Goal: Task Accomplishment & Management: Manage account settings

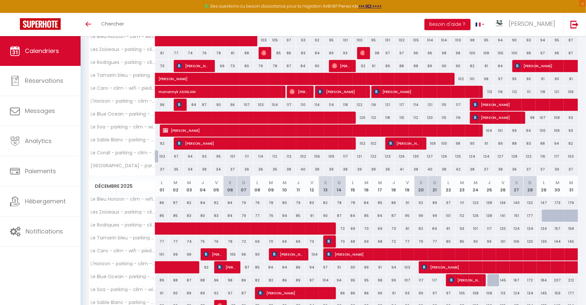
scroll to position [335, 0]
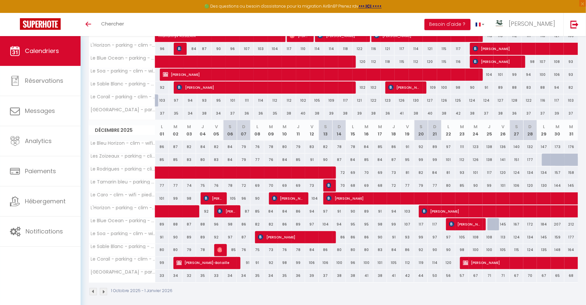
click at [105, 289] on img at bounding box center [103, 291] width 7 height 7
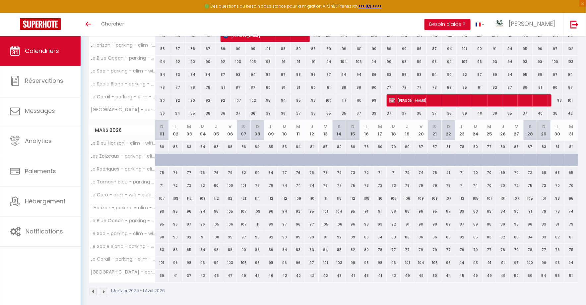
click at [105, 288] on img at bounding box center [103, 291] width 7 height 7
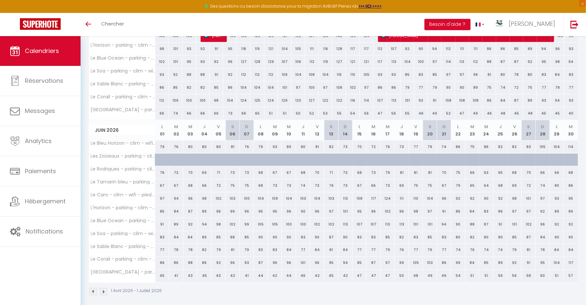
click at [105, 288] on img at bounding box center [103, 291] width 7 height 7
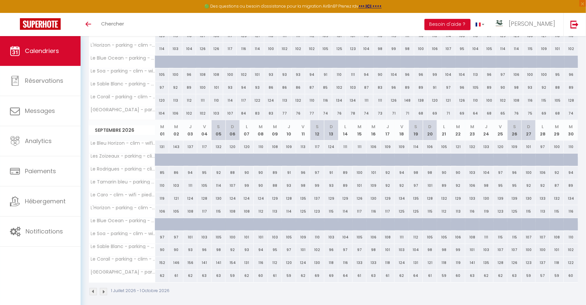
click at [105, 288] on img at bounding box center [103, 291] width 7 height 7
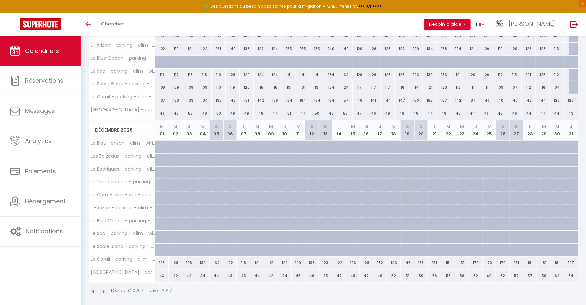
click at [105, 288] on img at bounding box center [103, 291] width 7 height 7
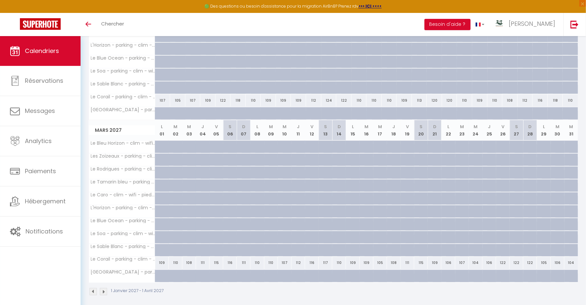
click at [105, 288] on img at bounding box center [103, 291] width 7 height 7
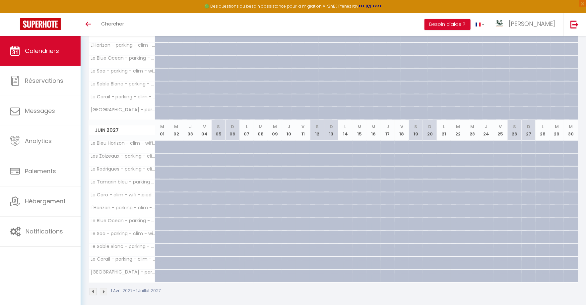
click at [92, 288] on img at bounding box center [92, 291] width 7 height 7
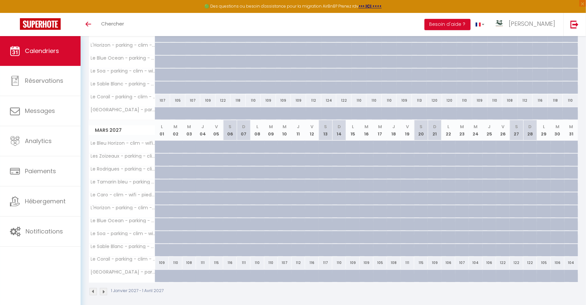
click at [92, 288] on img at bounding box center [92, 291] width 7 height 7
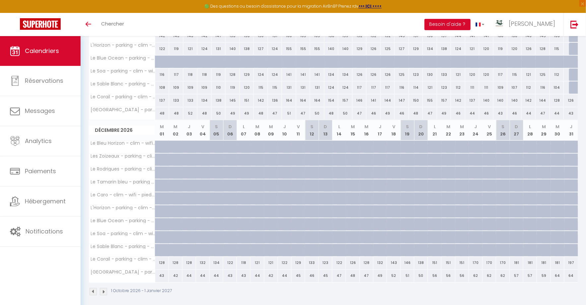
click at [92, 288] on img at bounding box center [92, 291] width 7 height 7
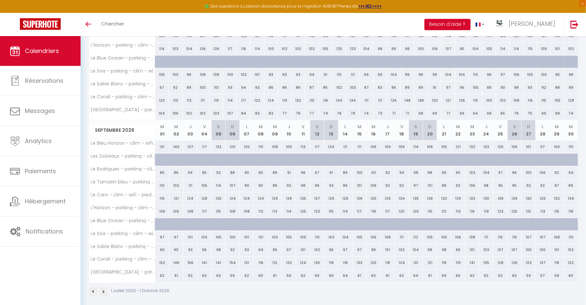
click at [92, 288] on img at bounding box center [92, 291] width 7 height 7
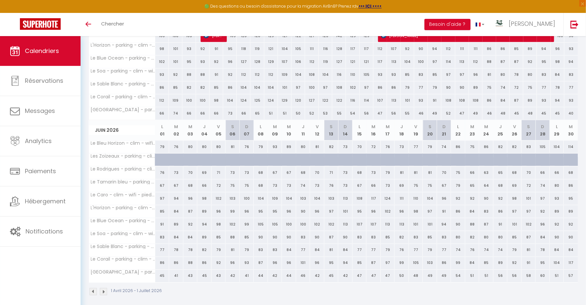
click at [92, 288] on img at bounding box center [92, 291] width 7 height 7
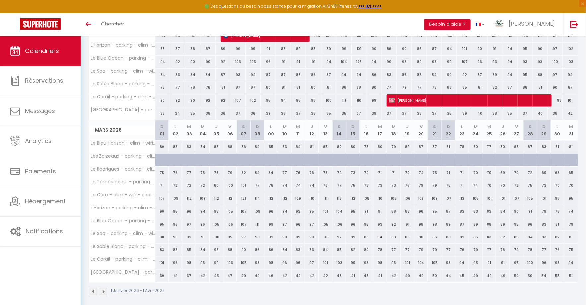
click at [105, 288] on img at bounding box center [103, 291] width 7 height 7
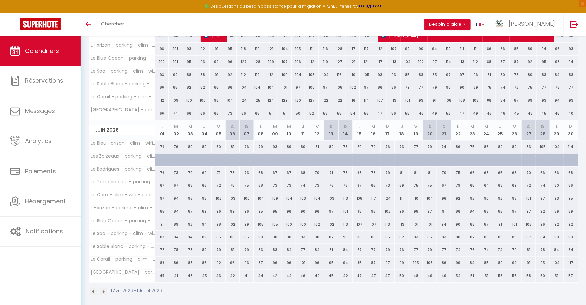
click at [105, 288] on img at bounding box center [103, 291] width 7 height 7
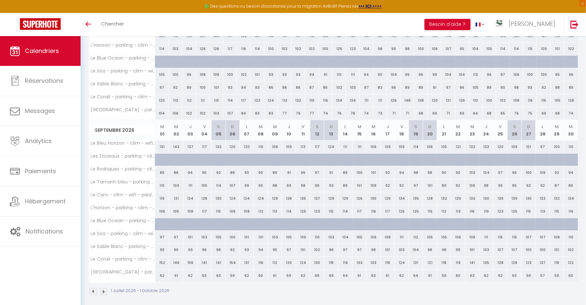
click at [105, 288] on img at bounding box center [103, 291] width 7 height 7
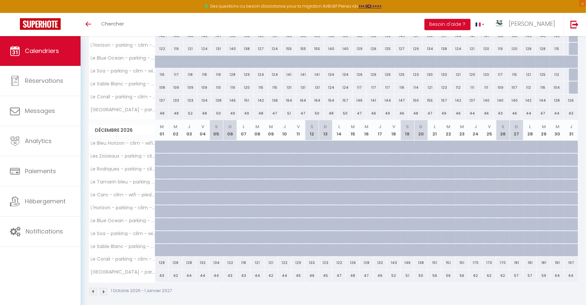
click at [91, 289] on img at bounding box center [92, 291] width 7 height 7
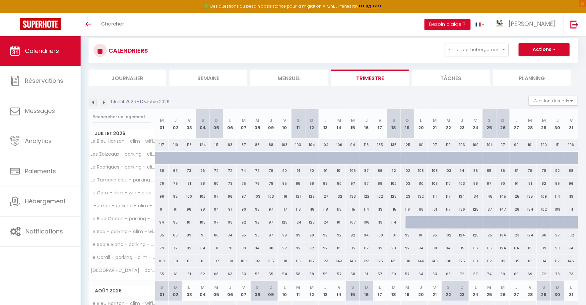
scroll to position [13, 0]
click at [410, 223] on div at bounding box center [412, 221] width 14 height 13
type input "106"
type input "Dim 19 Juillet 2026"
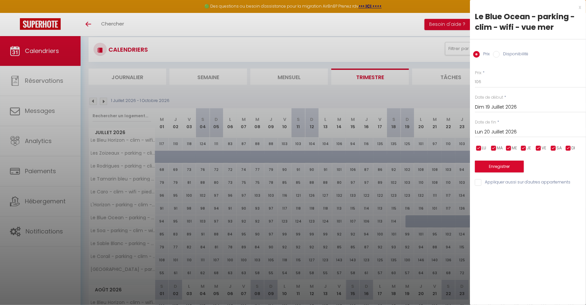
click at [524, 132] on input "Lun 20 Juillet 2026" at bounding box center [530, 132] width 111 height 9
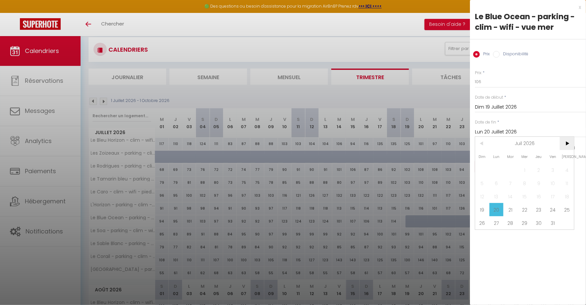
click at [563, 142] on span ">" at bounding box center [566, 143] width 14 height 13
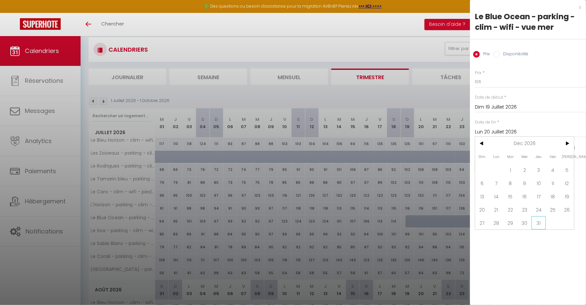
click at [538, 219] on span "31" at bounding box center [538, 222] width 14 height 13
type input "Jeu 31 Décembre 2026"
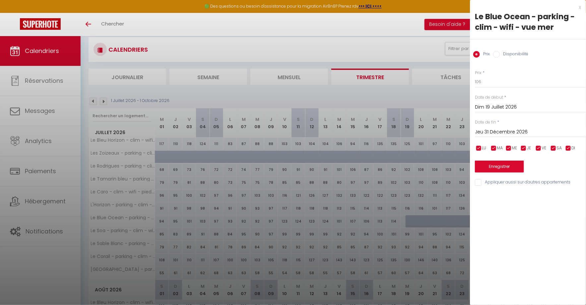
click at [518, 62] on div "Prix * 106 Statut * Disponible Indisponible Date de début * Dim 19 Juillet 2026…" at bounding box center [528, 124] width 116 height 125
click at [517, 55] on label "Disponibilité" at bounding box center [513, 54] width 28 height 7
click at [499, 55] on input "Disponibilité" at bounding box center [496, 54] width 7 height 7
radio input "true"
radio input "false"
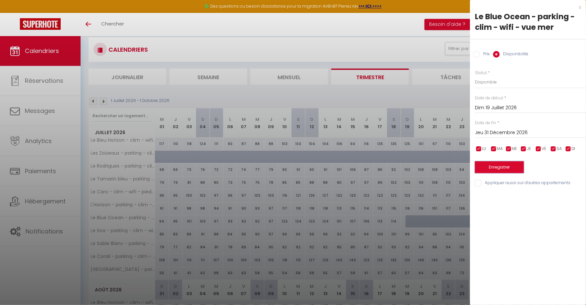
click at [499, 170] on button "Enregistrer" at bounding box center [499, 167] width 49 height 12
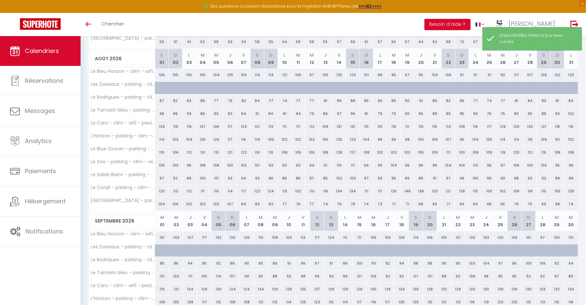
scroll to position [335, 0]
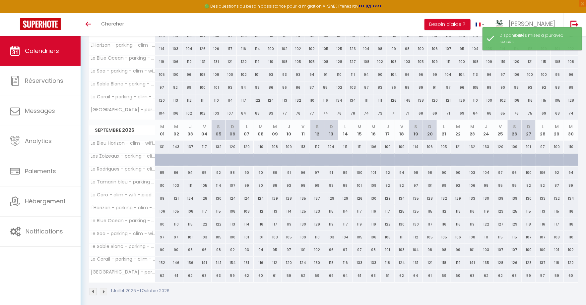
click at [104, 289] on img at bounding box center [103, 291] width 7 height 7
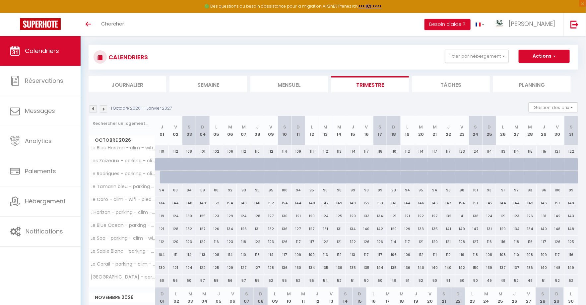
scroll to position [0, 0]
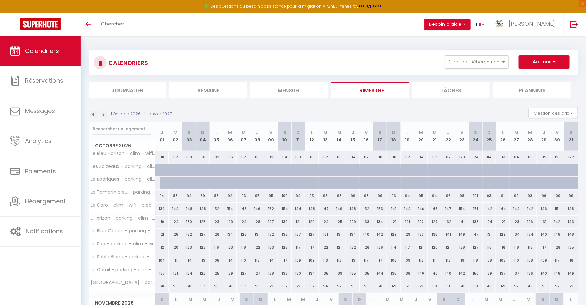
click at [165, 184] on div at bounding box center [167, 183] width 14 height 13
select select "1"
type input "Jeu 01 Octobre 2026"
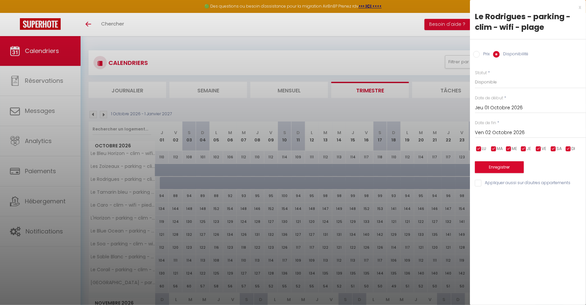
click at [512, 134] on input "Ven 02 Octobre 2026" at bounding box center [530, 133] width 111 height 9
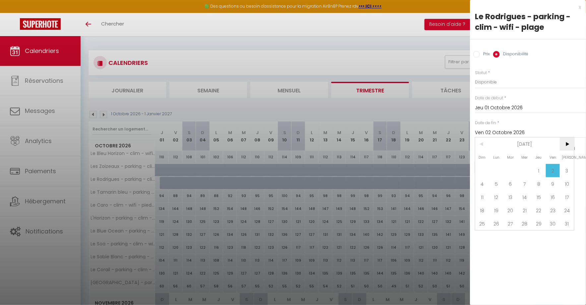
click at [569, 144] on span ">" at bounding box center [566, 144] width 14 height 13
click at [540, 223] on span "31" at bounding box center [538, 223] width 14 height 13
type input "Jeu 31 Décembre 2026"
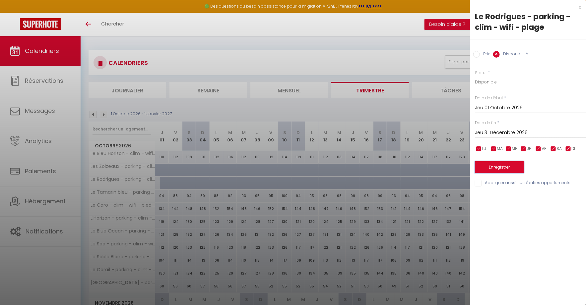
click at [515, 165] on button "Enregistrer" at bounding box center [499, 167] width 49 height 12
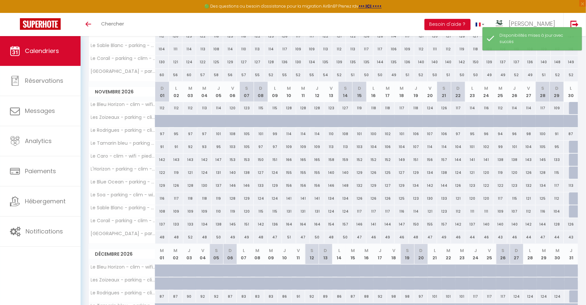
scroll to position [209, 0]
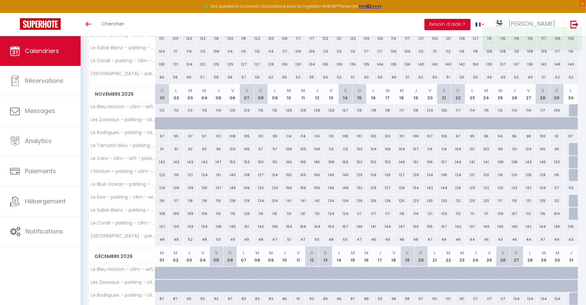
click at [573, 107] on div at bounding box center [576, 110] width 14 height 13
select select "1"
type input "Lun 30 Novembre 2026"
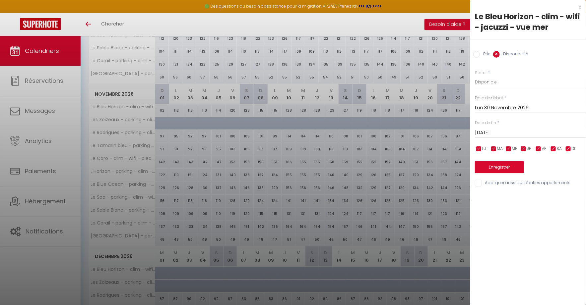
click at [524, 131] on input "Mar 01 Décembre 2026" at bounding box center [530, 133] width 111 height 9
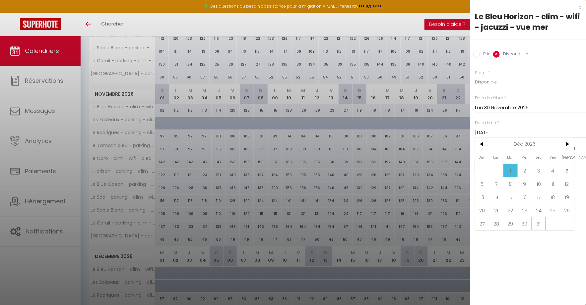
click at [536, 221] on span "31" at bounding box center [538, 223] width 14 height 13
type input "Jeu 31 Décembre 2026"
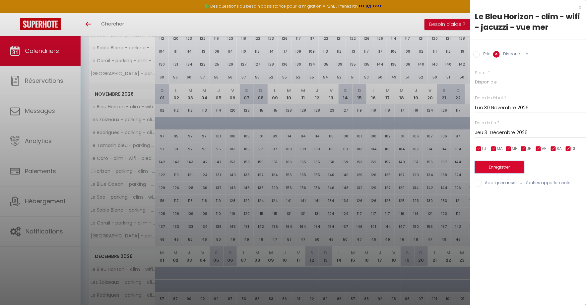
click at [507, 166] on button "Enregistrer" at bounding box center [499, 167] width 49 height 12
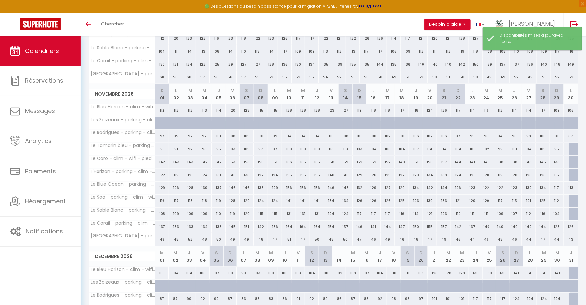
click at [574, 145] on div at bounding box center [576, 149] width 14 height 13
select select "1"
type input "Lun 30 Novembre 2026"
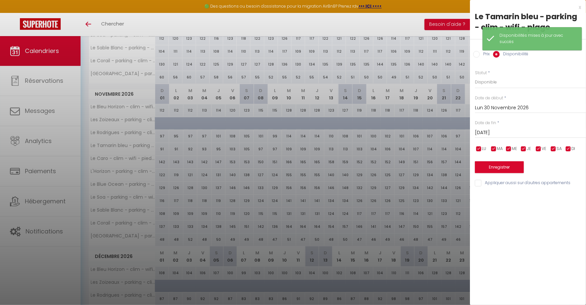
click at [522, 128] on div "Mar 01 Décembre 2026 < Déc 2026 > Dim Lun Mar Mer Jeu Ven Sam 1 2 3 4 5 6 7 8 9…" at bounding box center [530, 132] width 111 height 12
click at [523, 132] on input "Mar 01 Décembre 2026" at bounding box center [530, 133] width 111 height 9
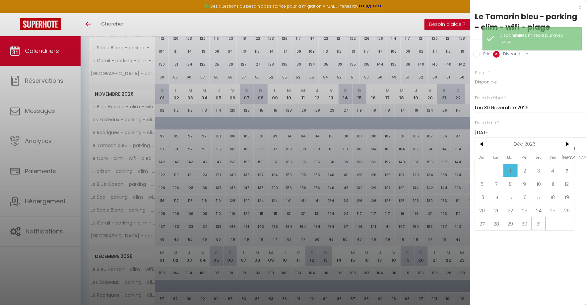
click at [543, 223] on span "31" at bounding box center [538, 223] width 14 height 13
type input "Jeu 31 Décembre 2026"
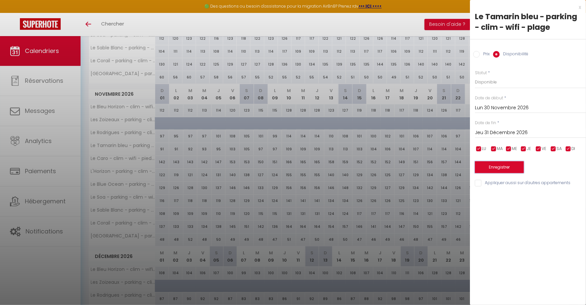
click at [515, 164] on button "Enregistrer" at bounding box center [499, 167] width 49 height 12
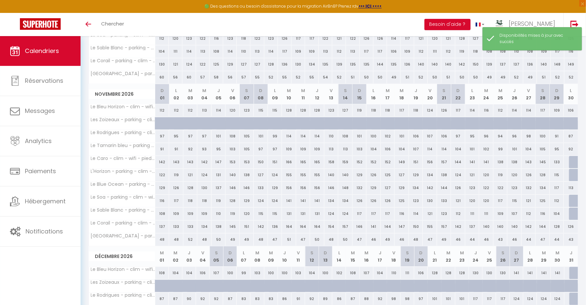
click at [574, 160] on div at bounding box center [576, 162] width 14 height 13
select select "1"
type input "Lun 30 Novembre 2026"
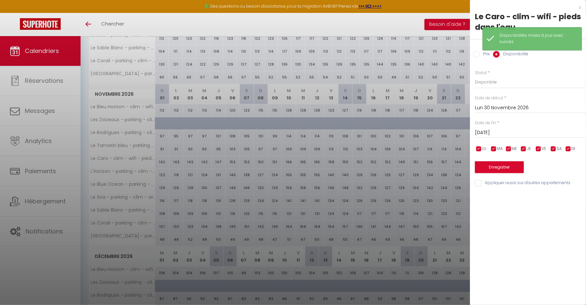
click at [525, 129] on input "Mar 01 Décembre 2026" at bounding box center [530, 133] width 111 height 9
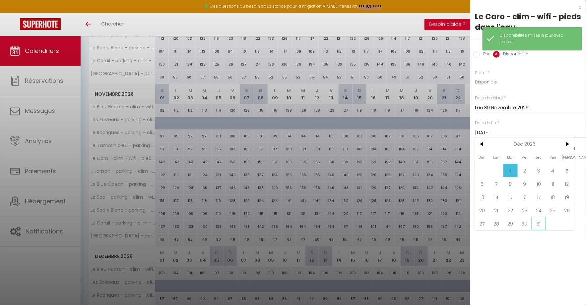
click at [540, 226] on span "31" at bounding box center [538, 223] width 14 height 13
type input "Jeu 31 Décembre 2026"
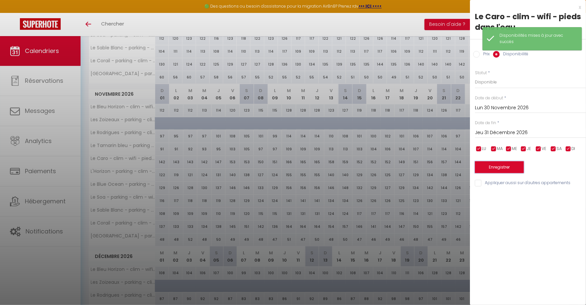
click at [511, 166] on button "Enregistrer" at bounding box center [499, 167] width 49 height 12
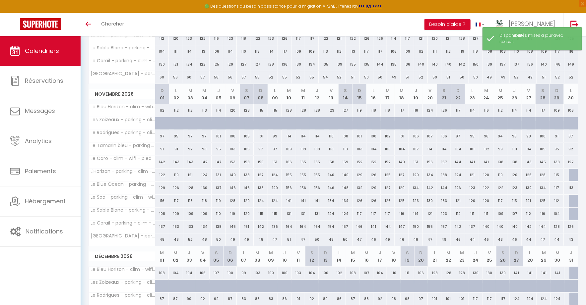
click at [572, 173] on div at bounding box center [576, 175] width 14 height 13
select select "1"
type input "Lun 30 Novembre 2026"
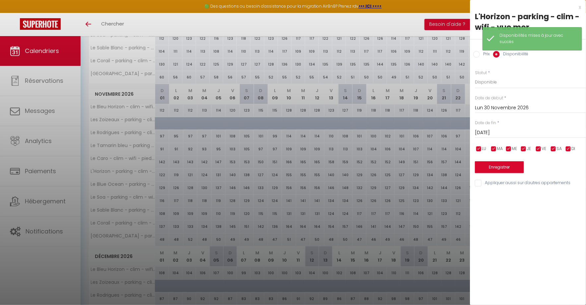
click at [527, 137] on input "Mar 01 Décembre 2026" at bounding box center [530, 133] width 111 height 9
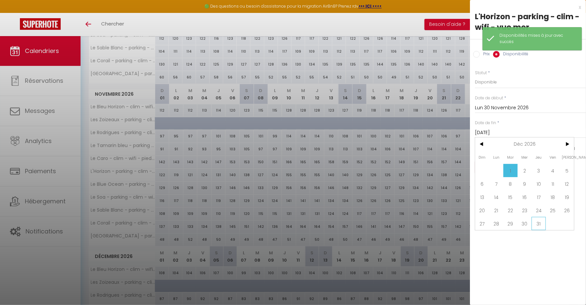
click at [540, 222] on span "31" at bounding box center [538, 223] width 14 height 13
type input "Jeu 31 Décembre 2026"
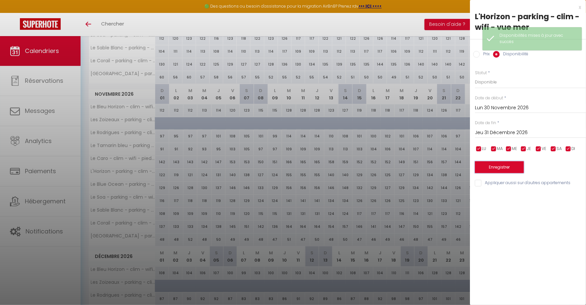
click at [516, 163] on button "Enregistrer" at bounding box center [499, 167] width 49 height 12
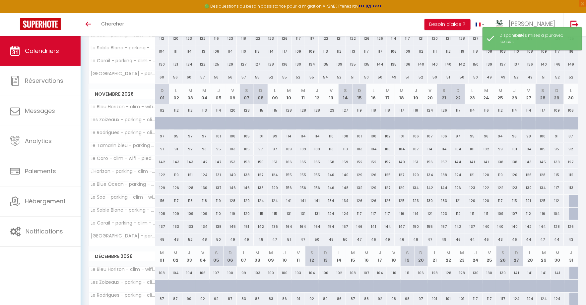
click at [575, 199] on div at bounding box center [576, 201] width 14 height 13
select select "1"
type input "Lun 30 Novembre 2026"
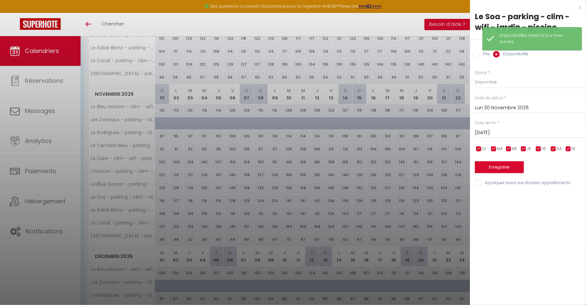
click at [516, 132] on input "Mar 01 Décembre 2026" at bounding box center [530, 133] width 111 height 9
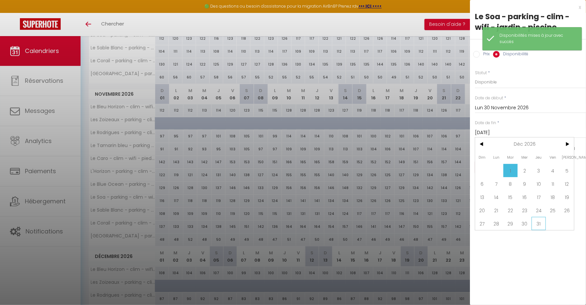
click at [538, 225] on span "31" at bounding box center [538, 223] width 14 height 13
type input "Jeu 31 Décembre 2026"
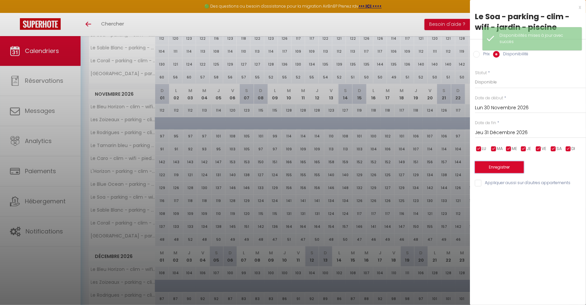
click at [504, 166] on button "Enregistrer" at bounding box center [499, 167] width 49 height 12
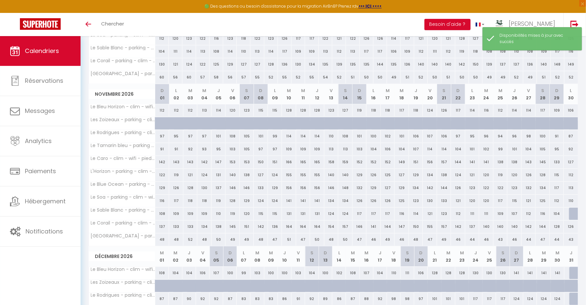
click at [572, 213] on div at bounding box center [576, 214] width 14 height 13
select select "1"
type input "Lun 30 Novembre 2026"
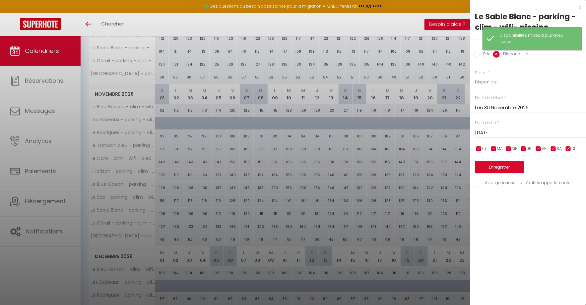
click at [523, 129] on input "Mar 01 Décembre 2026" at bounding box center [530, 133] width 111 height 9
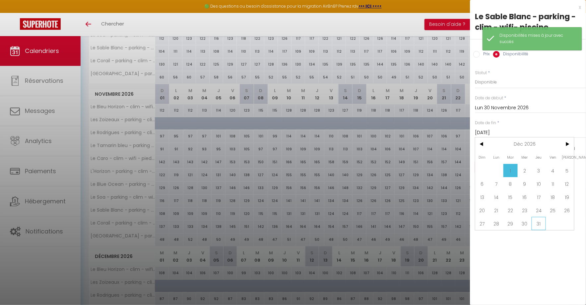
click at [535, 222] on span "31" at bounding box center [538, 223] width 14 height 13
type input "Jeu 31 Décembre 2026"
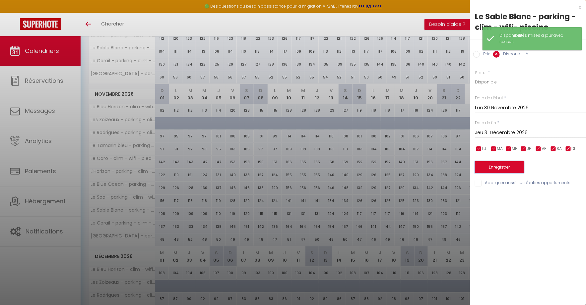
click at [512, 167] on button "Enregistrer" at bounding box center [499, 167] width 49 height 12
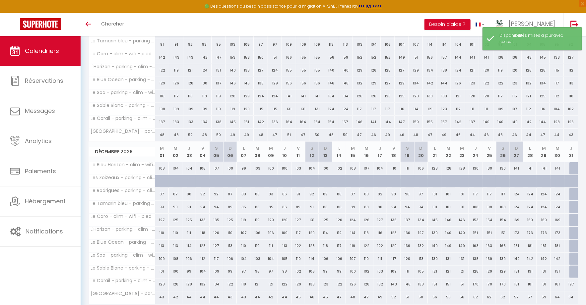
scroll to position [335, 0]
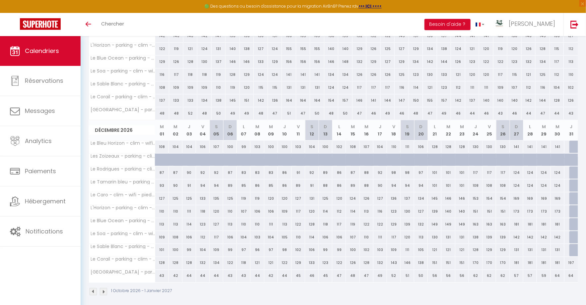
click at [568, 259] on div "197" at bounding box center [571, 263] width 14 height 12
select select "1"
type input "Jeu 31 Décembre 2026"
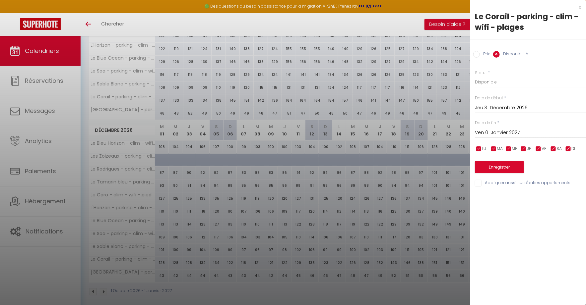
click at [527, 131] on input "Ven 01 Janvier 2027" at bounding box center [530, 133] width 111 height 9
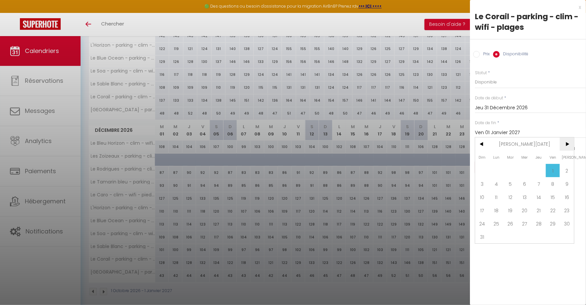
click at [568, 144] on span ">" at bounding box center [566, 144] width 14 height 13
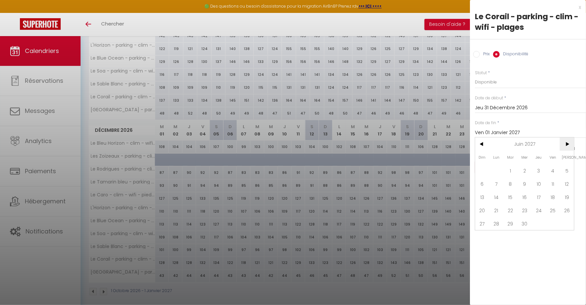
click at [568, 144] on span ">" at bounding box center [566, 144] width 14 height 13
click at [567, 144] on span ">" at bounding box center [566, 144] width 14 height 13
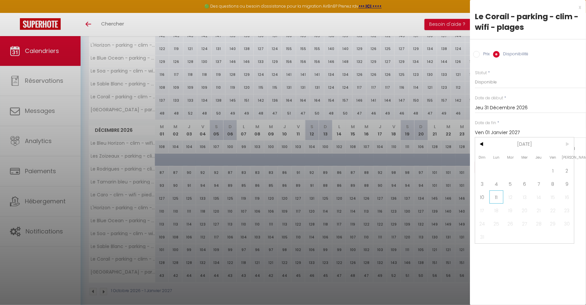
click at [491, 199] on span "11" at bounding box center [496, 197] width 14 height 13
type input "Lun 11 Octobre 2027"
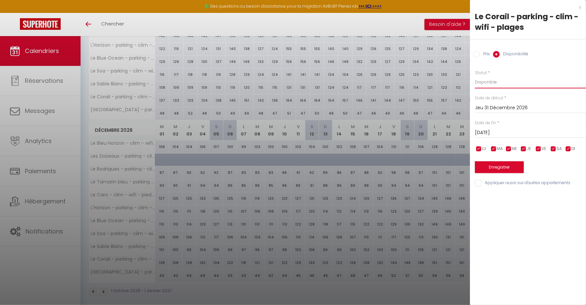
click at [488, 85] on select "Disponible Indisponible" at bounding box center [530, 82] width 111 height 13
select select "0"
click at [475, 76] on select "Disponible Indisponible" at bounding box center [530, 82] width 111 height 13
click at [498, 165] on button "Enregistrer" at bounding box center [499, 167] width 49 height 12
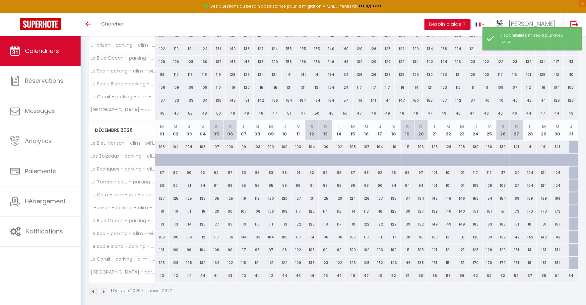
click at [571, 271] on div "64" at bounding box center [571, 276] width 14 height 12
select select "1"
type input "Jeu 31 Décembre 2026"
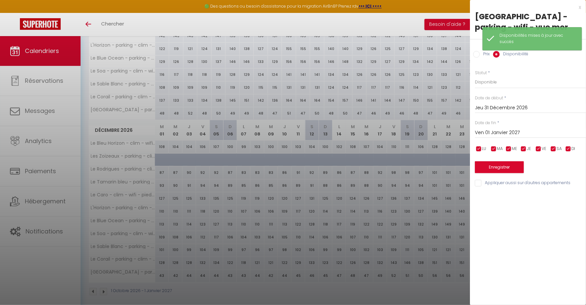
click at [529, 129] on input "Ven 01 Janvier 2027" at bounding box center [530, 133] width 111 height 9
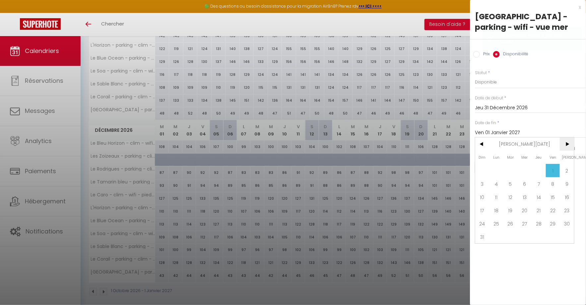
click at [568, 143] on span ">" at bounding box center [566, 144] width 14 height 13
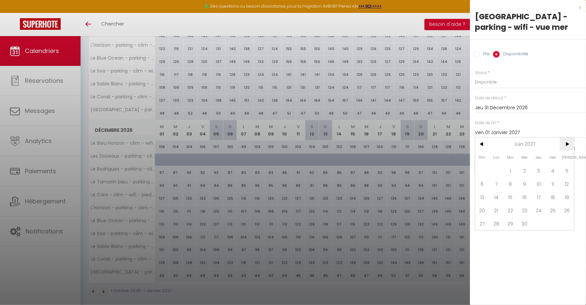
click at [568, 143] on span ">" at bounding box center [566, 144] width 14 height 13
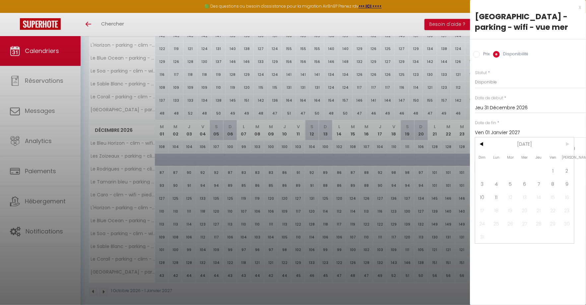
click at [568, 143] on span ">" at bounding box center [566, 144] width 14 height 13
click at [498, 195] on span "11" at bounding box center [496, 197] width 14 height 13
type input "Lun 11 Octobre 2027"
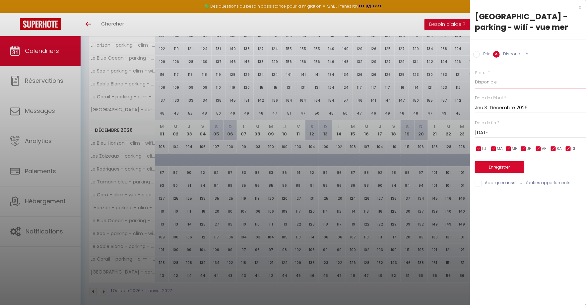
click at [505, 86] on select "Disponible Indisponible" at bounding box center [530, 82] width 111 height 13
select select "0"
click at [475, 76] on select "Disponible Indisponible" at bounding box center [530, 82] width 111 height 13
click at [495, 164] on button "Enregistrer" at bounding box center [499, 167] width 49 height 12
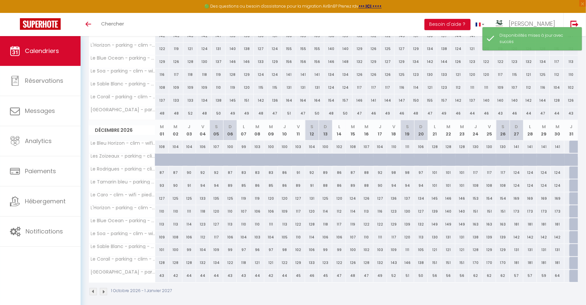
click at [106, 288] on img at bounding box center [103, 291] width 7 height 7
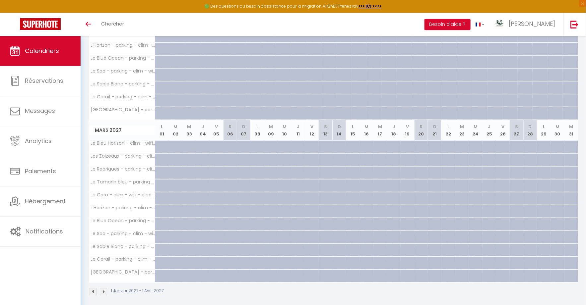
click at [94, 288] on img at bounding box center [92, 291] width 7 height 7
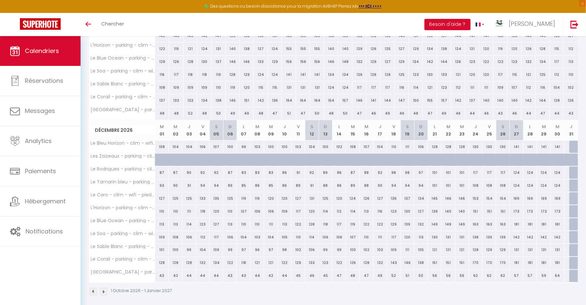
click at [94, 288] on img at bounding box center [92, 291] width 7 height 7
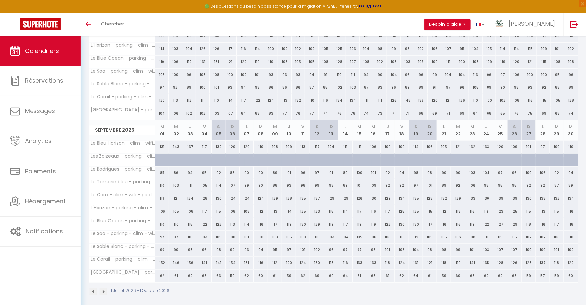
click at [94, 288] on img at bounding box center [92, 291] width 7 height 7
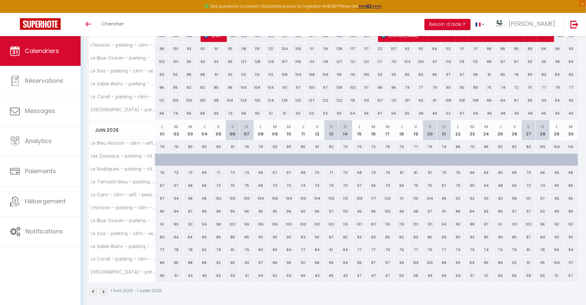
click at [94, 288] on img at bounding box center [92, 291] width 7 height 7
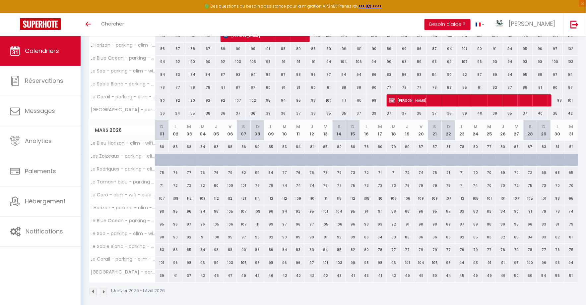
click at [94, 288] on img at bounding box center [92, 291] width 7 height 7
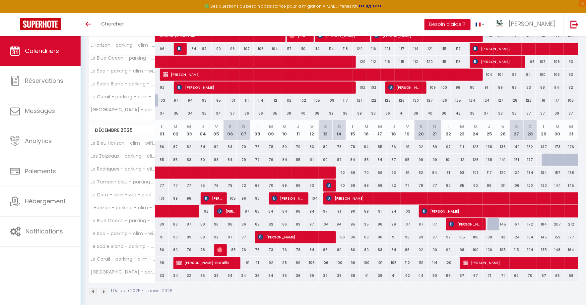
click at [94, 288] on img at bounding box center [92, 291] width 7 height 7
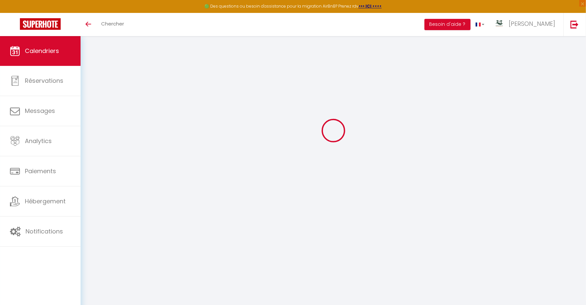
scroll to position [36, 0]
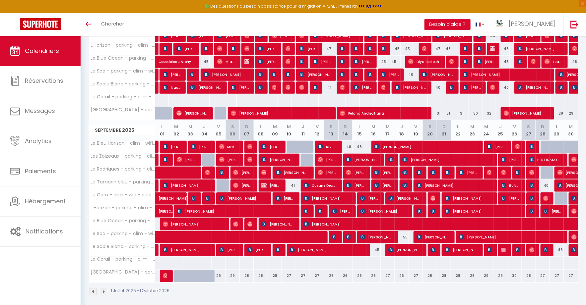
click at [105, 288] on img at bounding box center [103, 291] width 7 height 7
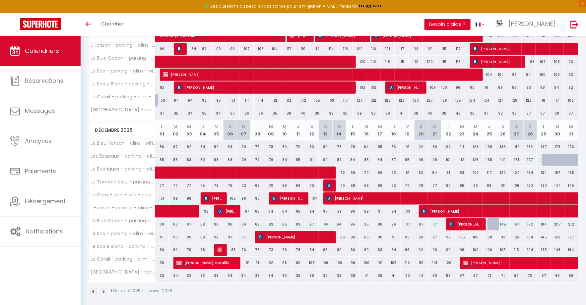
click at [105, 288] on img at bounding box center [103, 291] width 7 height 7
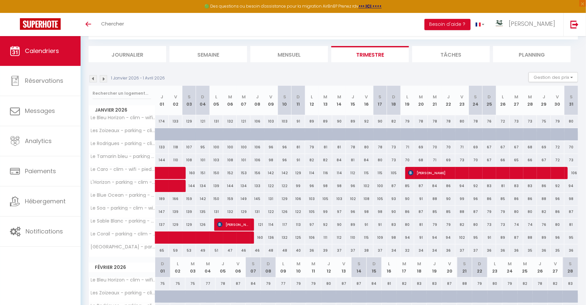
scroll to position [335, 0]
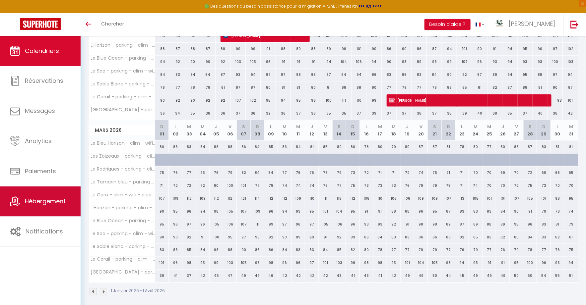
click at [46, 207] on link "Hébergement" at bounding box center [40, 202] width 81 height 30
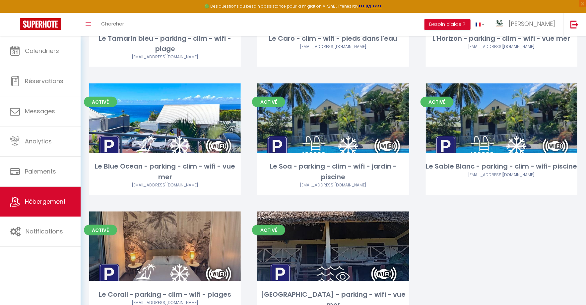
scroll to position [290, 0]
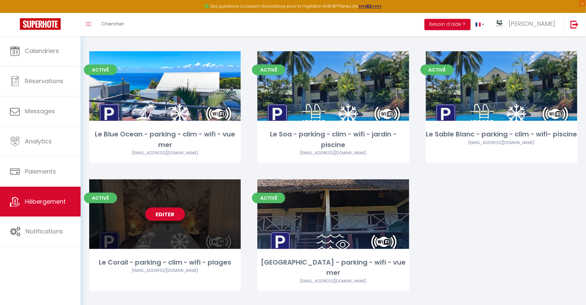
click at [173, 213] on link "Editer" at bounding box center [165, 214] width 40 height 13
click at [165, 217] on link "Editer" at bounding box center [165, 214] width 40 height 13
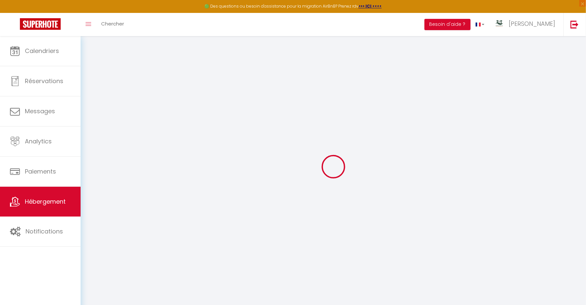
select select "3693-1528690721889816593"
select select "+ 22 %"
select select "+ 34 %"
select select
checkbox input "false"
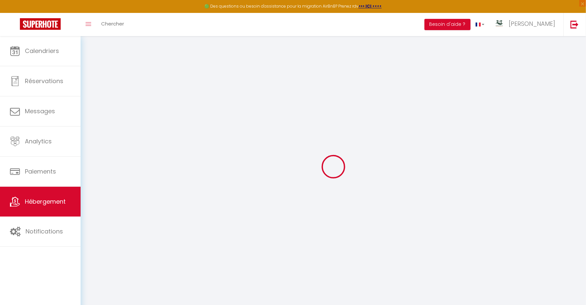
checkbox input "false"
select select "EUR"
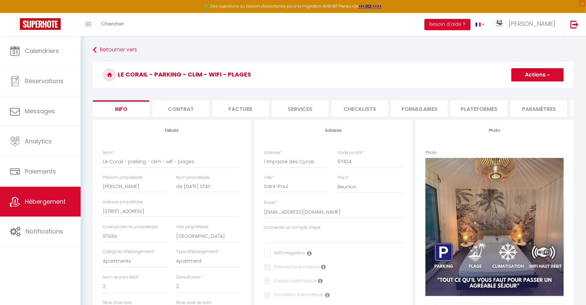
click at [468, 109] on li "Plateformes" at bounding box center [479, 108] width 56 height 16
select select
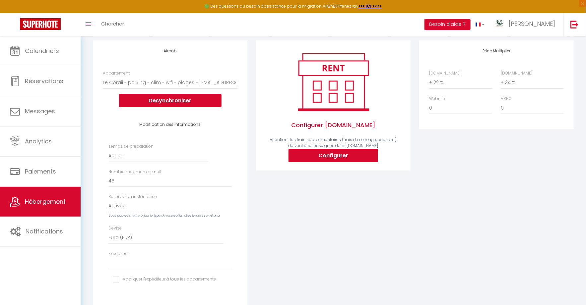
scroll to position [80, 0]
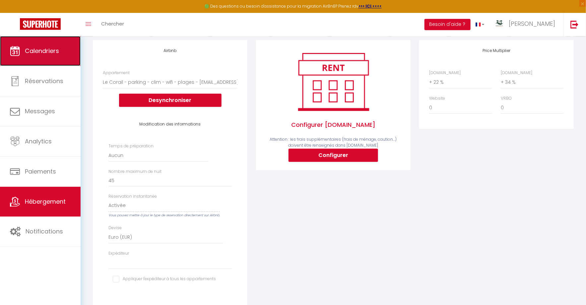
click at [63, 54] on link "Calendriers" at bounding box center [40, 51] width 81 height 30
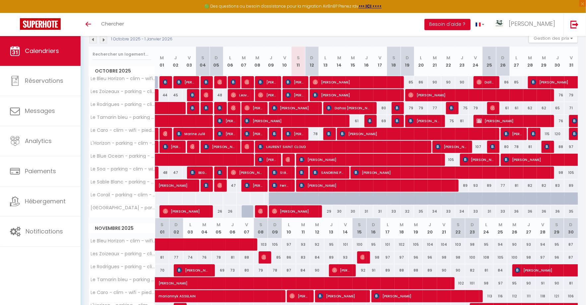
scroll to position [76, 0]
